Goal: Transaction & Acquisition: Purchase product/service

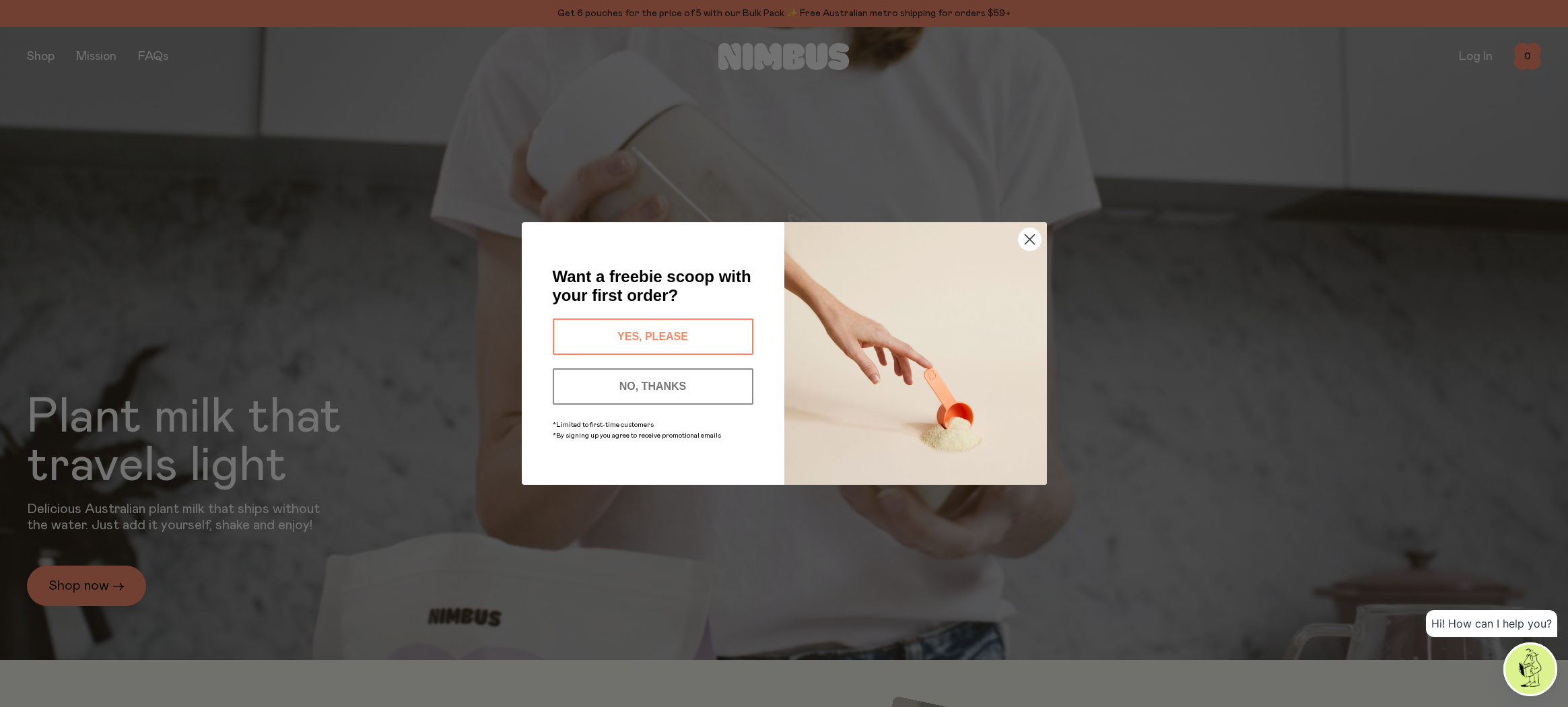
click at [1032, 241] on circle "Close dialog" at bounding box center [1029, 240] width 22 height 22
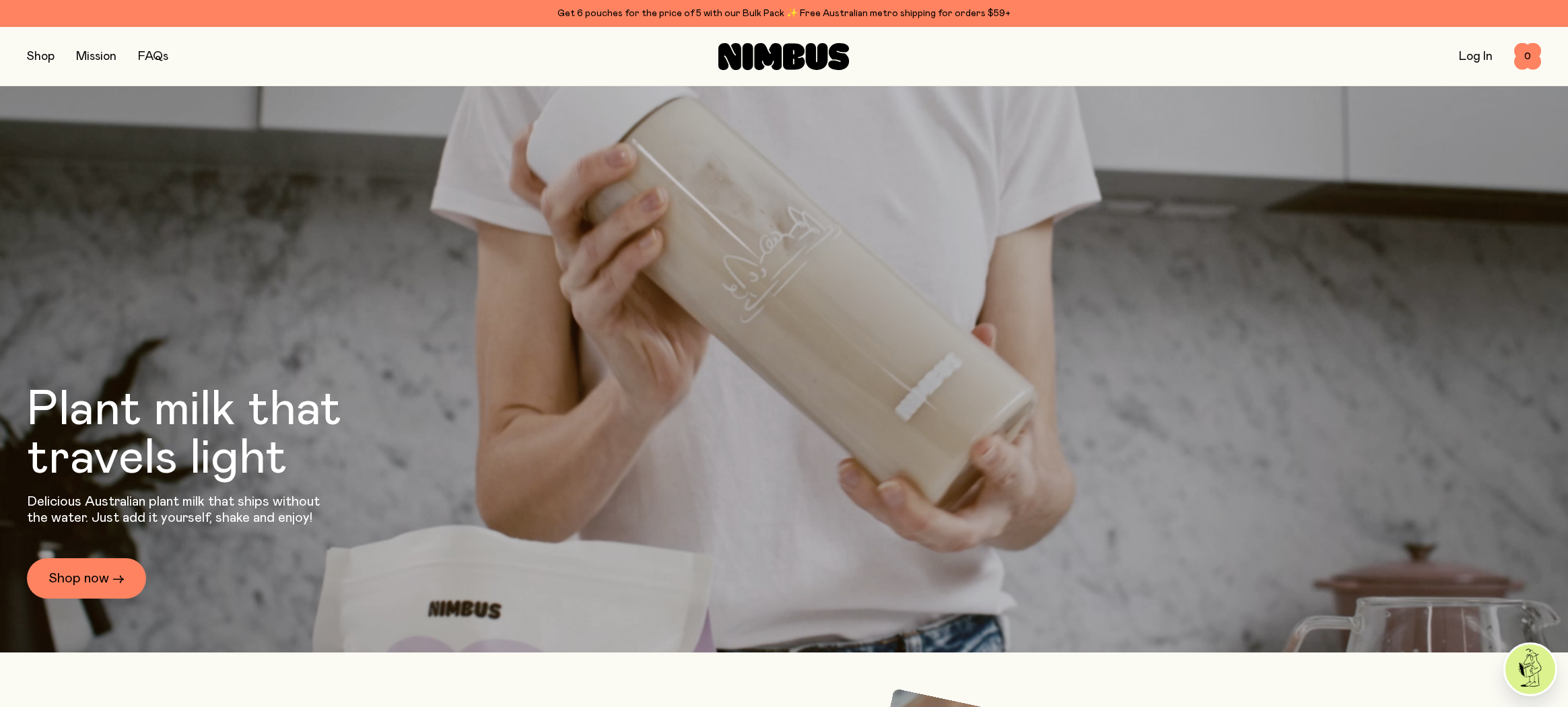
scroll to position [5, 0]
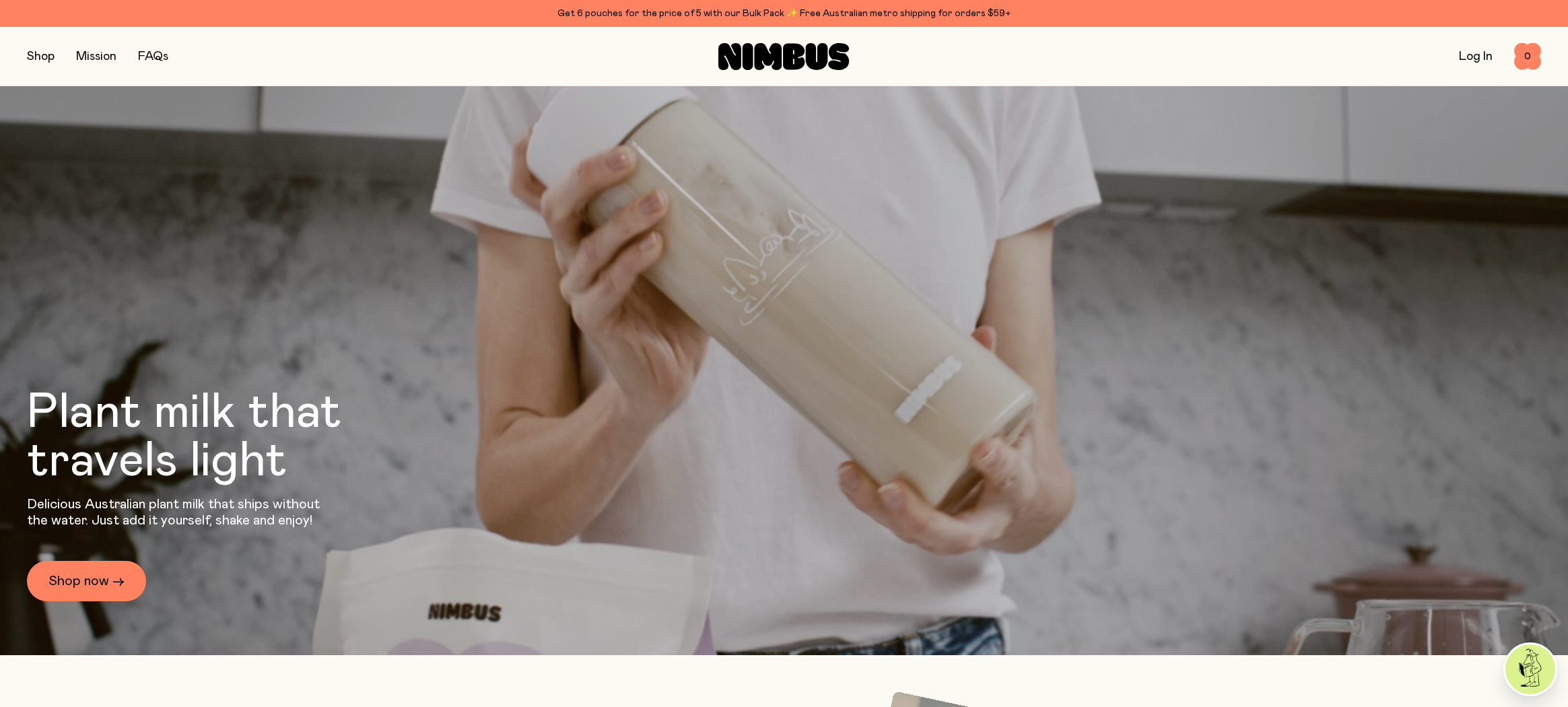
click at [38, 53] on button "button" at bounding box center [40, 56] width 27 height 19
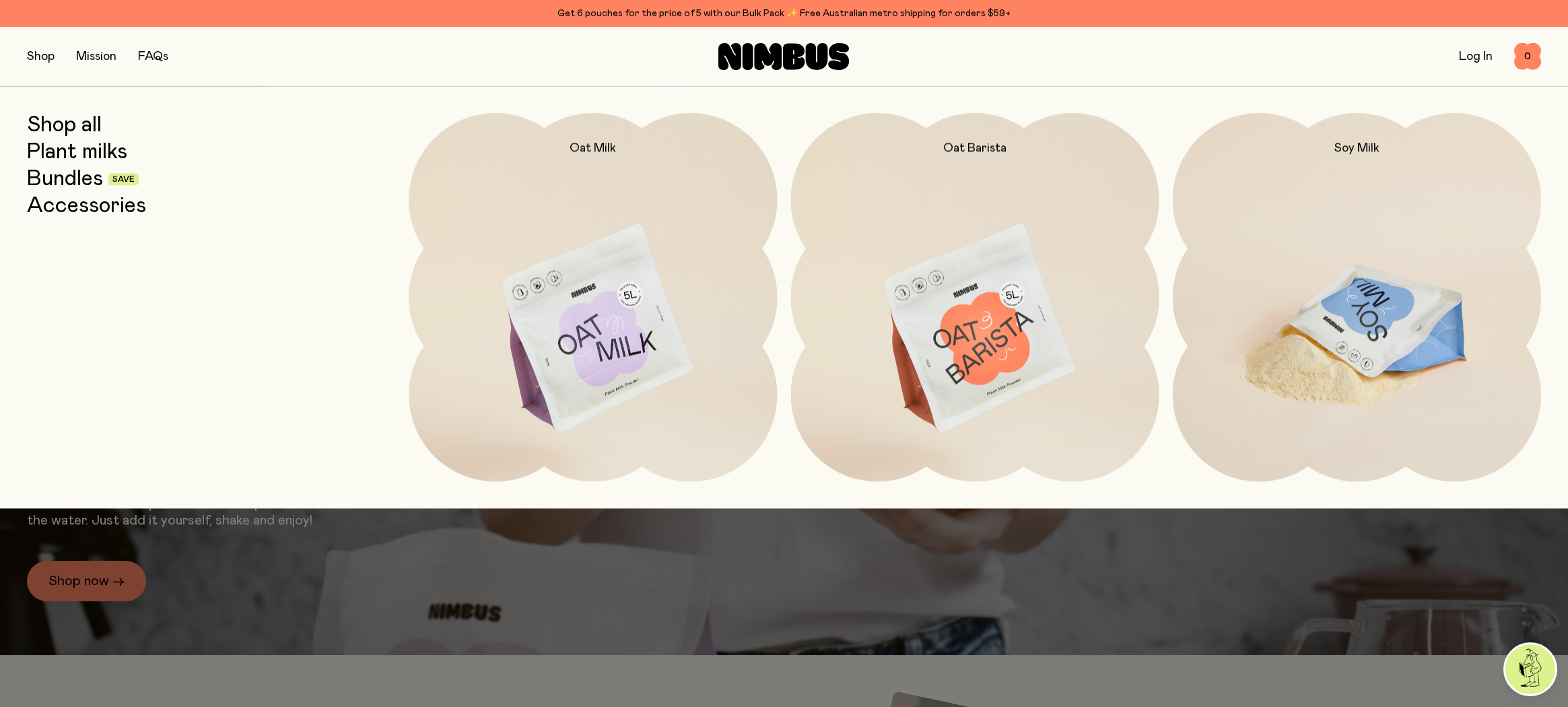
click at [1361, 344] on img at bounding box center [1357, 330] width 368 height 433
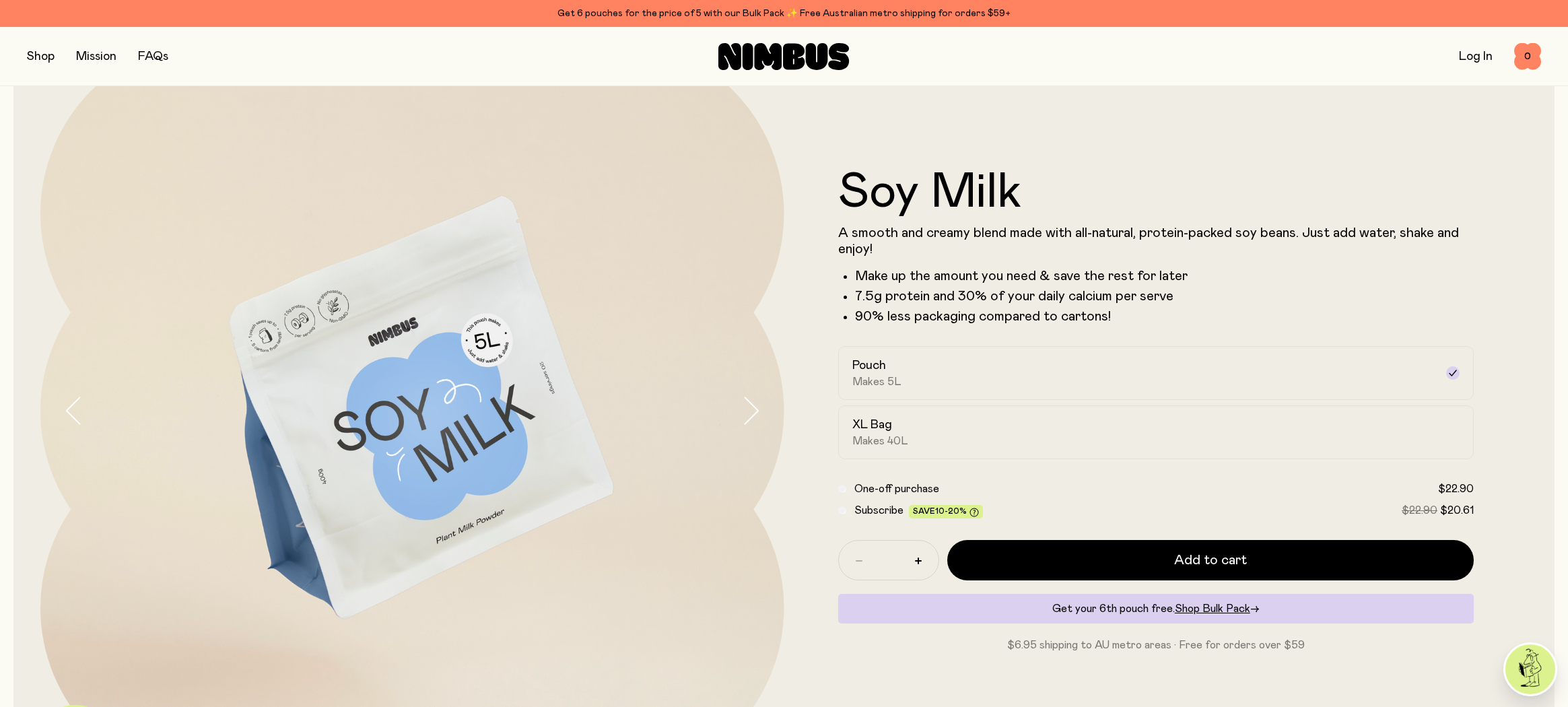
scroll to position [170, 0]
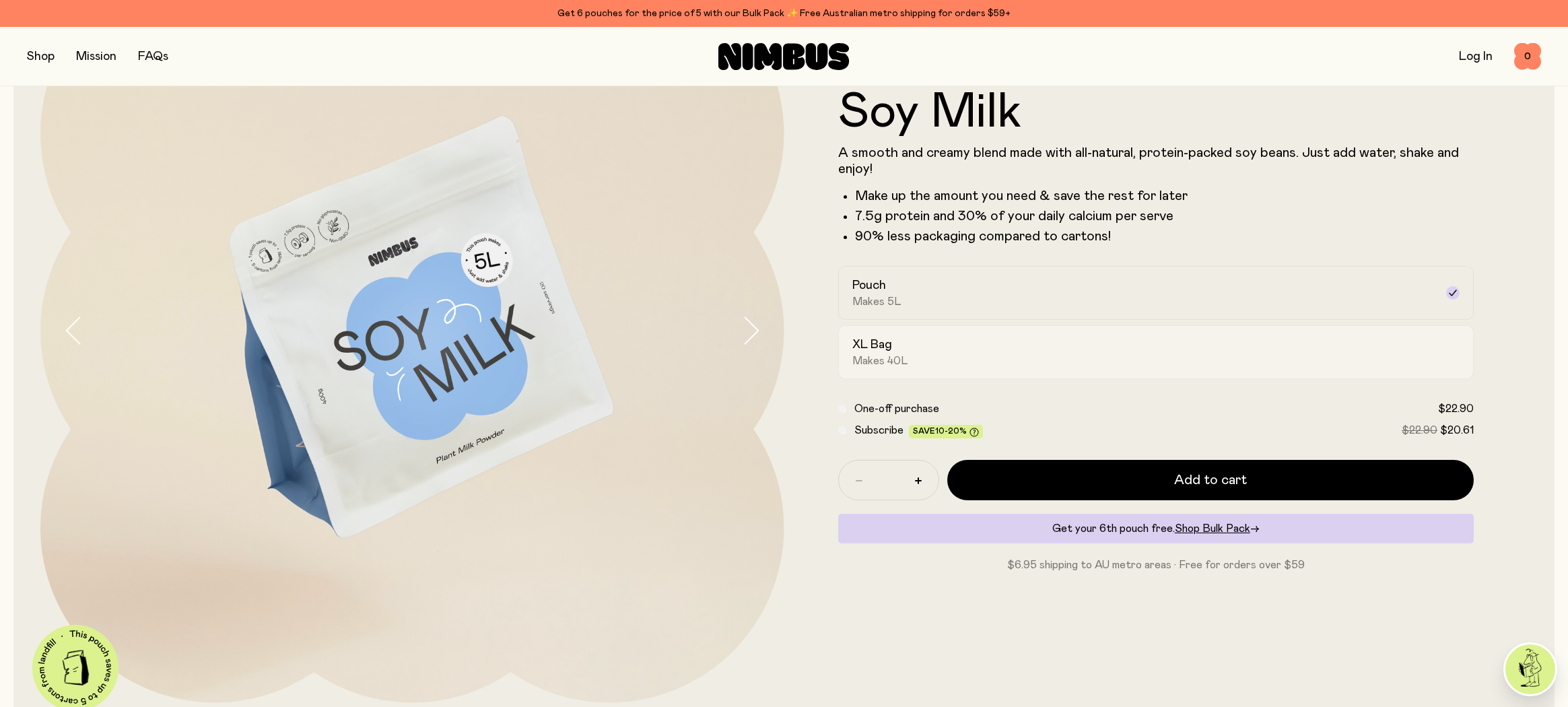
click at [1008, 346] on div "XL Bag Makes 40L" at bounding box center [1144, 352] width 584 height 31
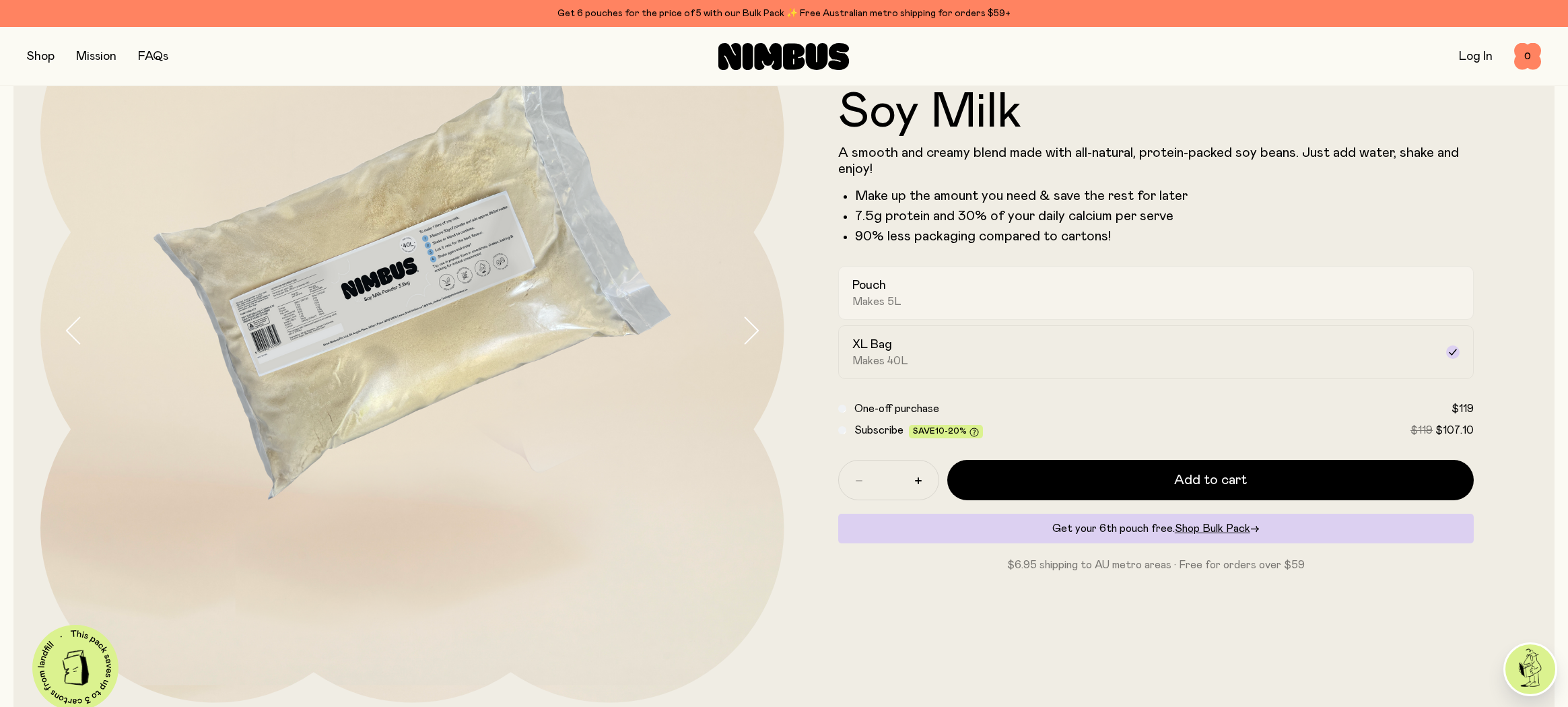
click at [1018, 302] on div "Pouch Makes 5L" at bounding box center [1144, 293] width 584 height 31
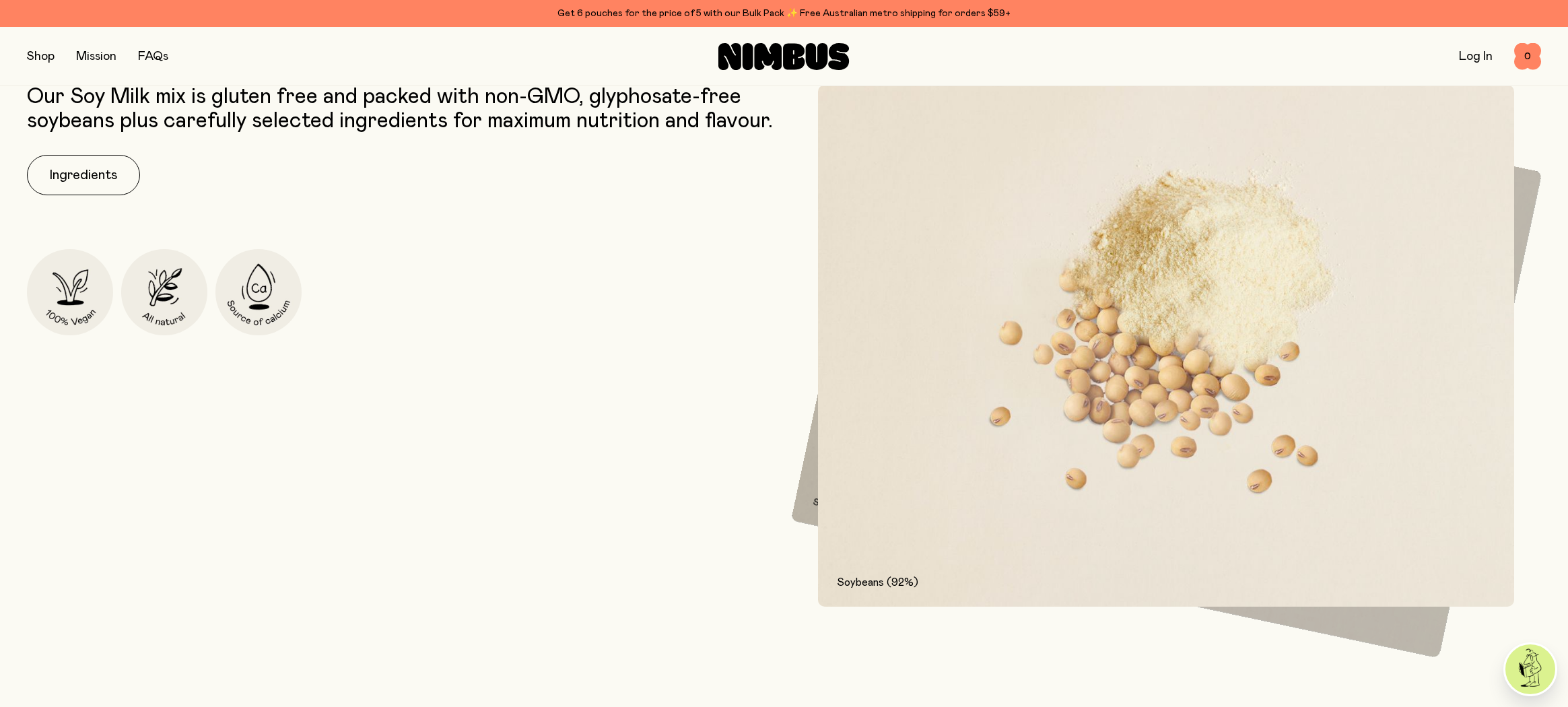
scroll to position [892, 0]
click at [94, 194] on button "Ingredients" at bounding box center [83, 173] width 113 height 40
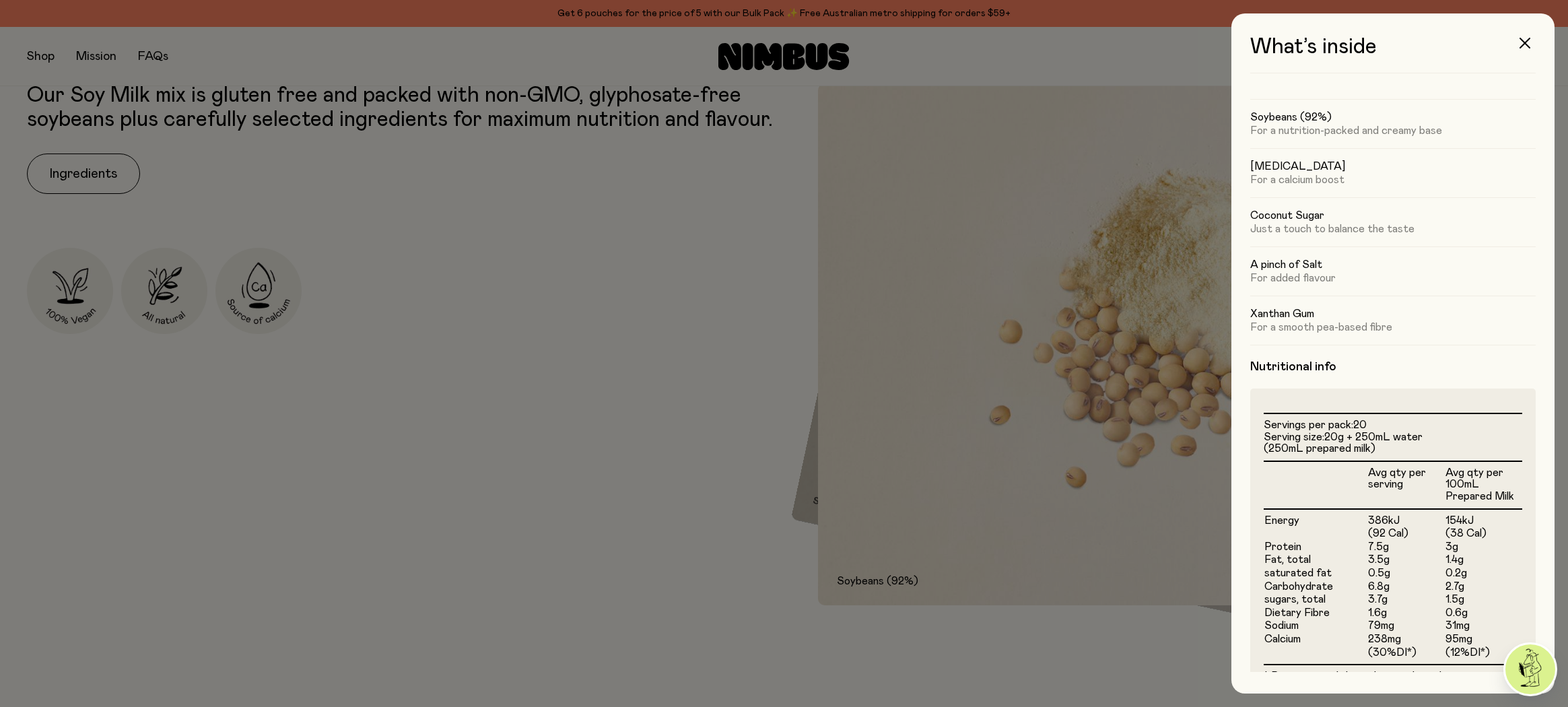
scroll to position [0, 0]
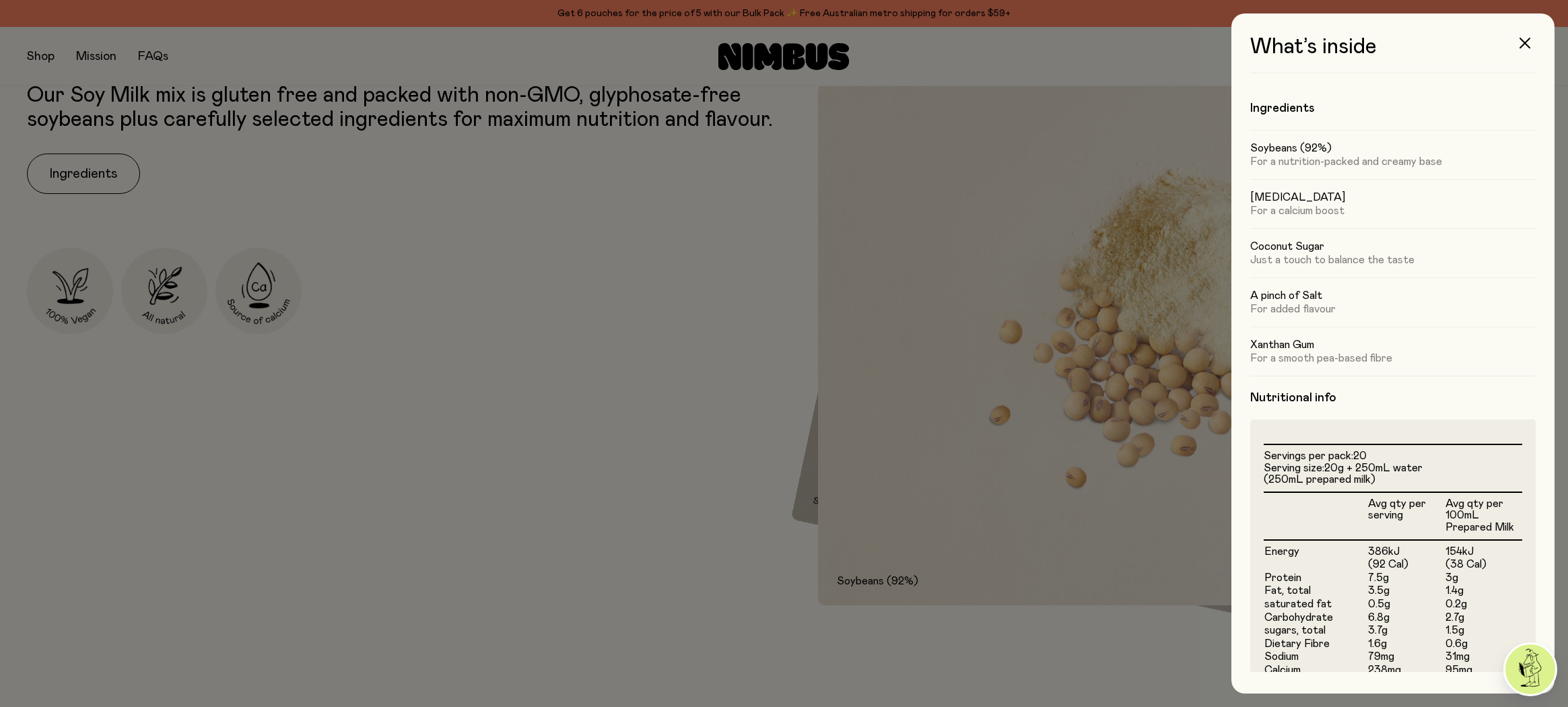
click at [465, 285] on div at bounding box center [784, 354] width 1568 height 707
